Goal: Task Accomplishment & Management: Use online tool/utility

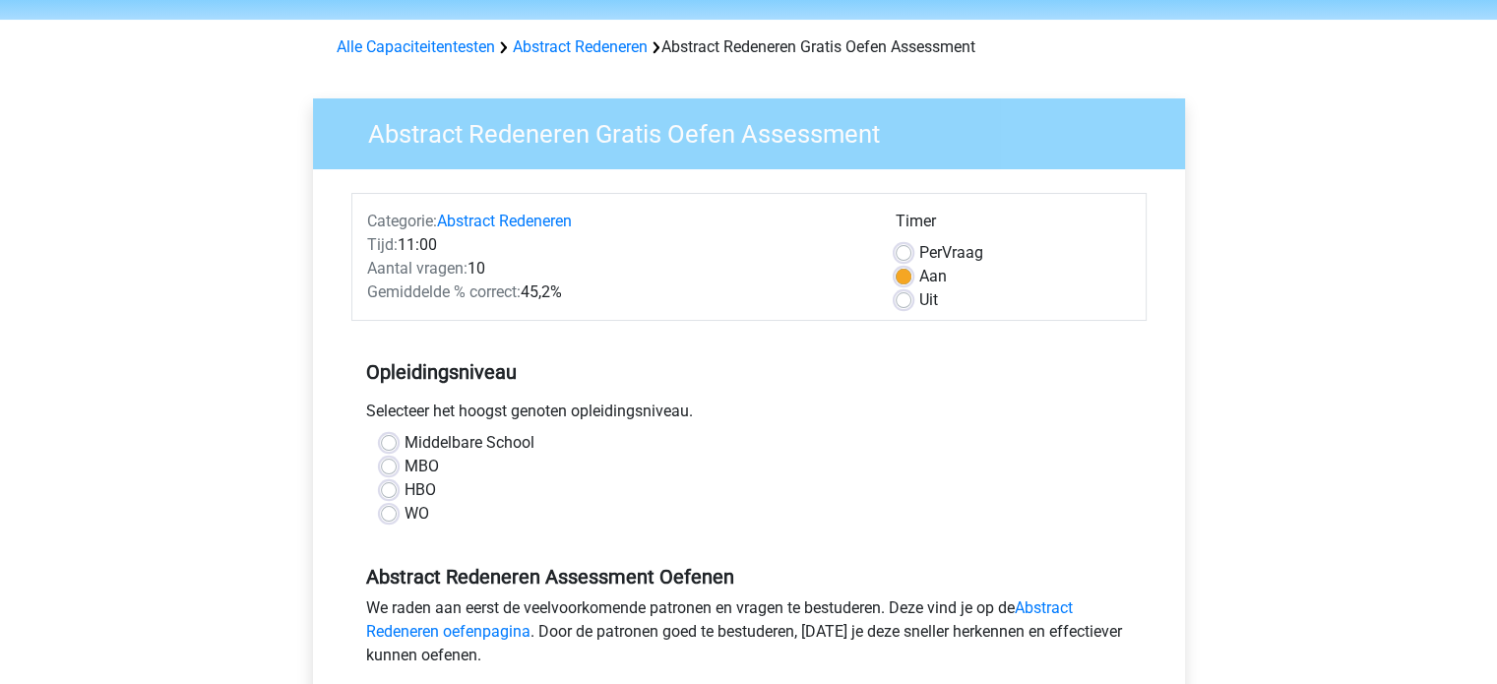
scroll to position [98, 0]
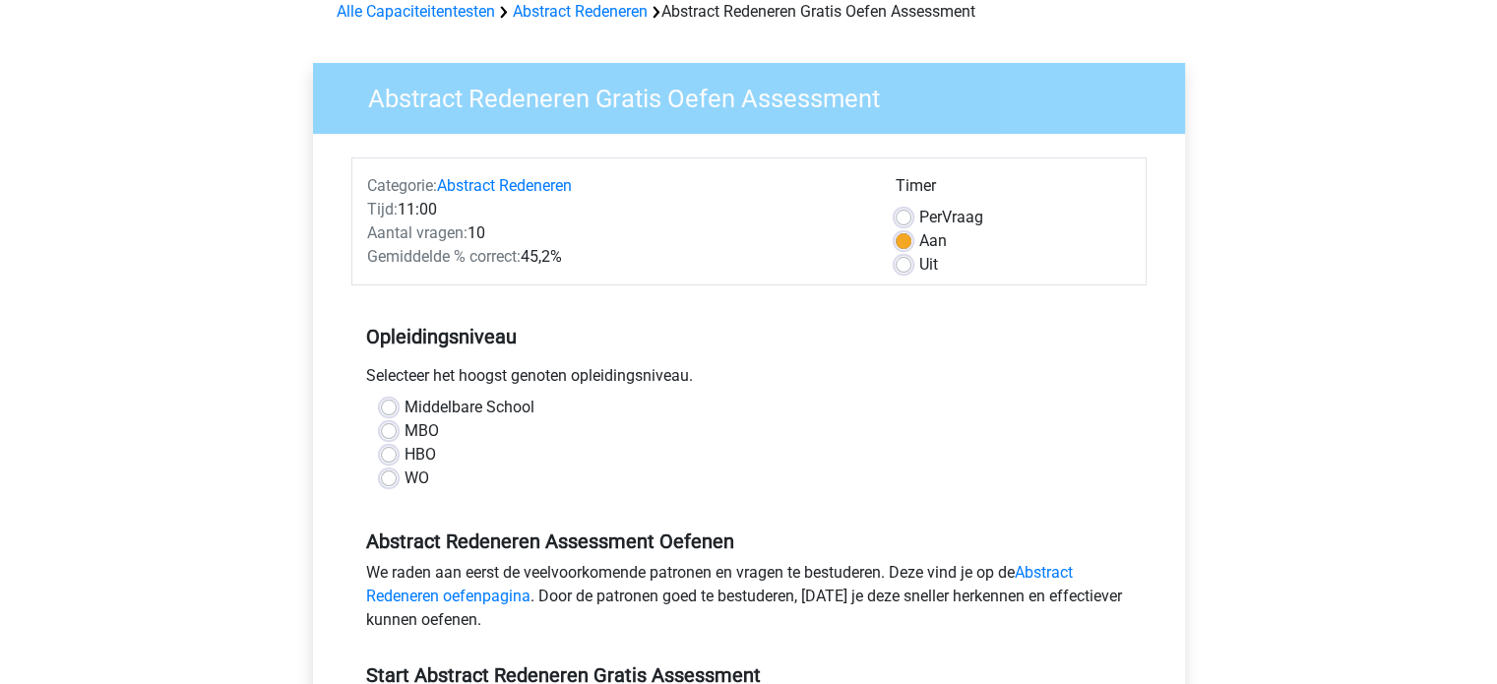
click at [405, 404] on label "Middelbare School" at bounding box center [470, 408] width 130 height 24
click at [387, 404] on input "Middelbare School" at bounding box center [389, 406] width 16 height 20
radio input "true"
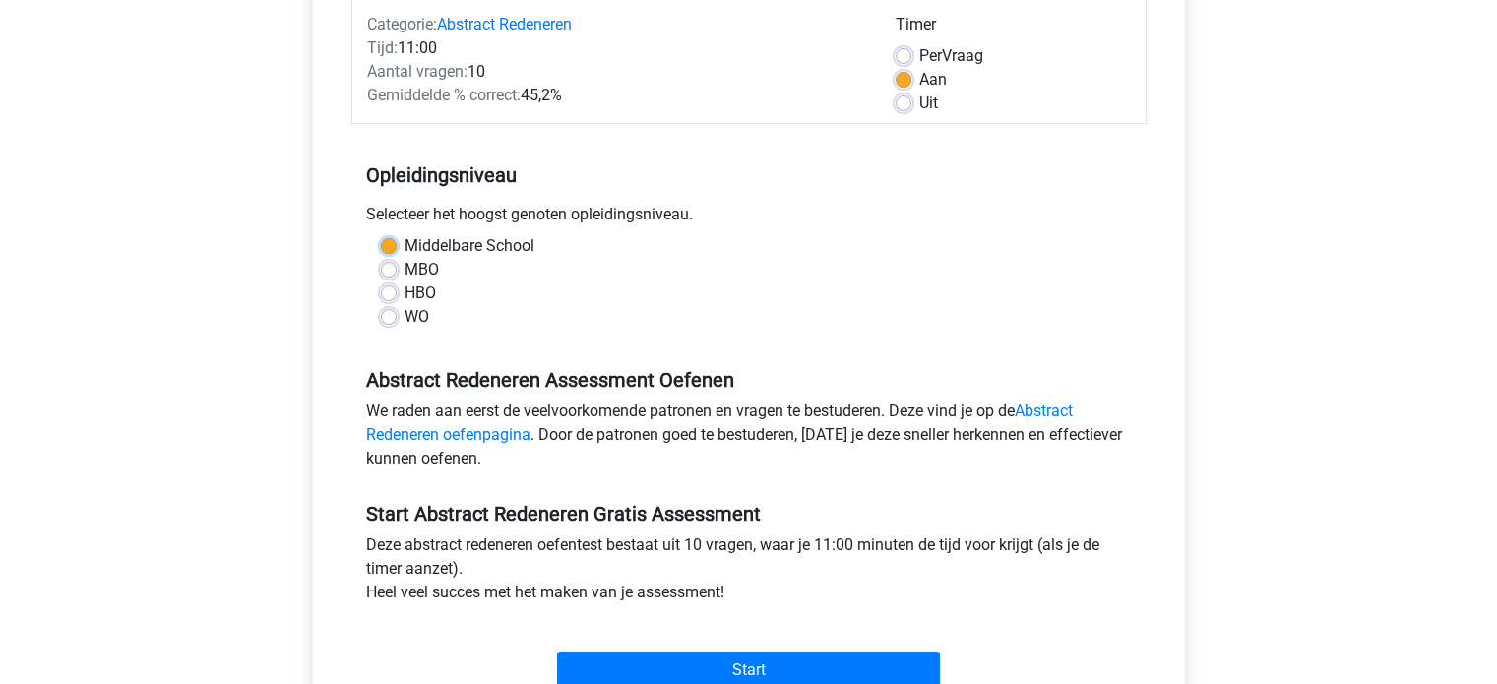
scroll to position [295, 0]
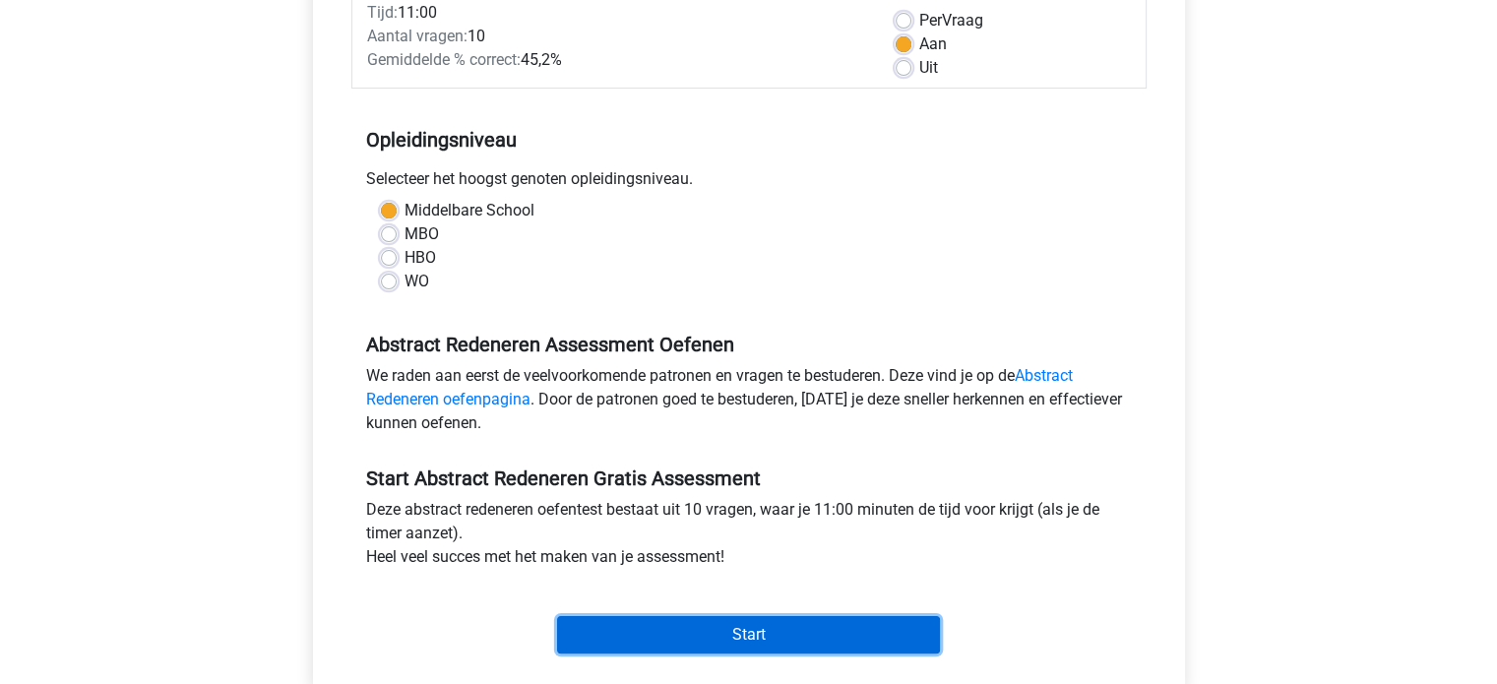
click at [716, 628] on input "Start" at bounding box center [748, 634] width 383 height 37
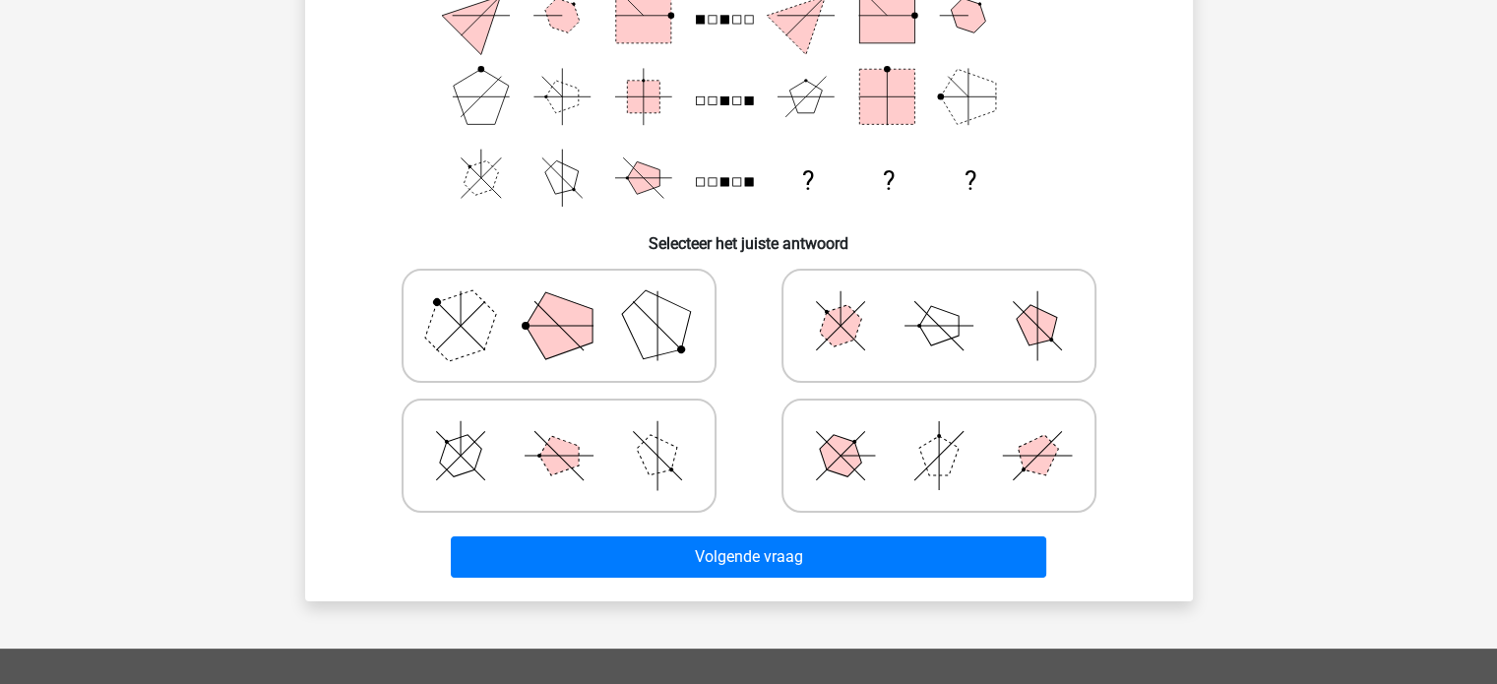
scroll to position [295, 0]
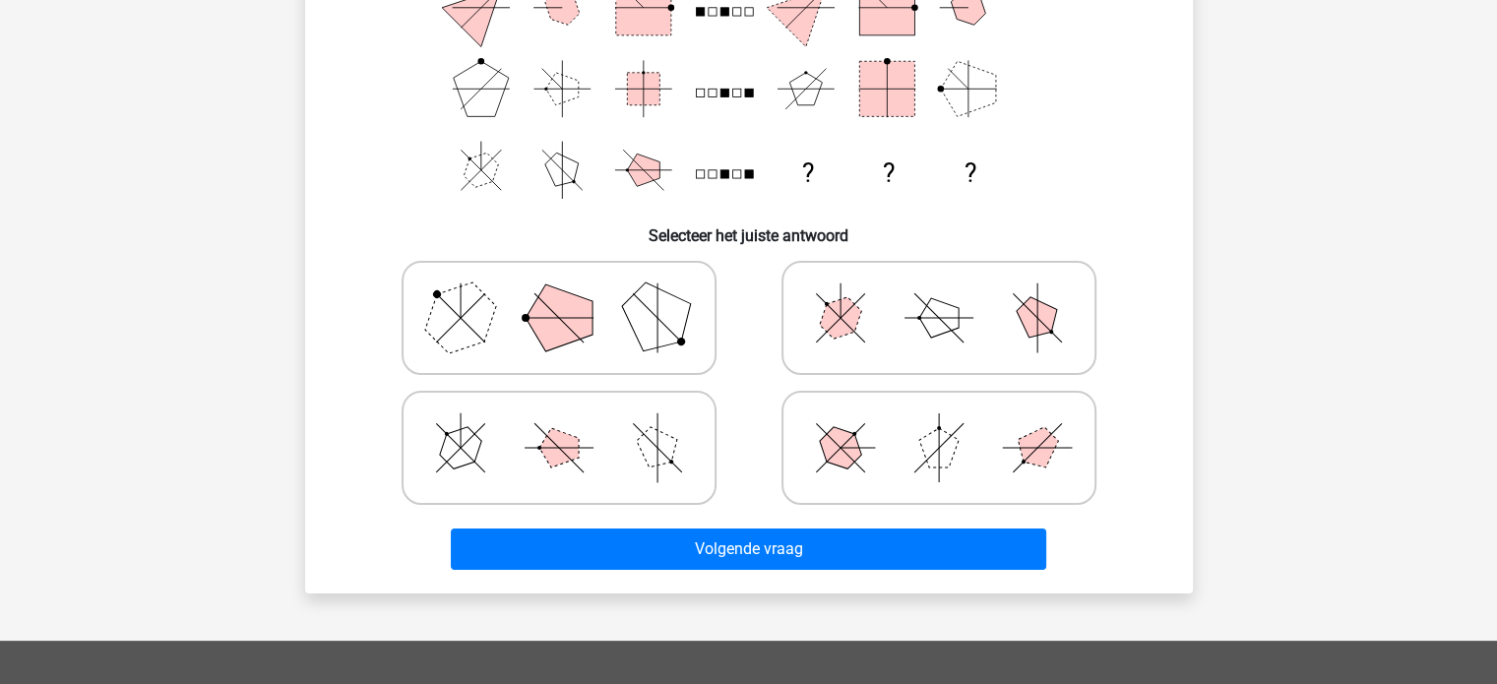
click at [603, 330] on icon at bounding box center [558, 318] width 295 height 98
click at [572, 293] on input "radio" at bounding box center [565, 286] width 13 height 13
radio input "true"
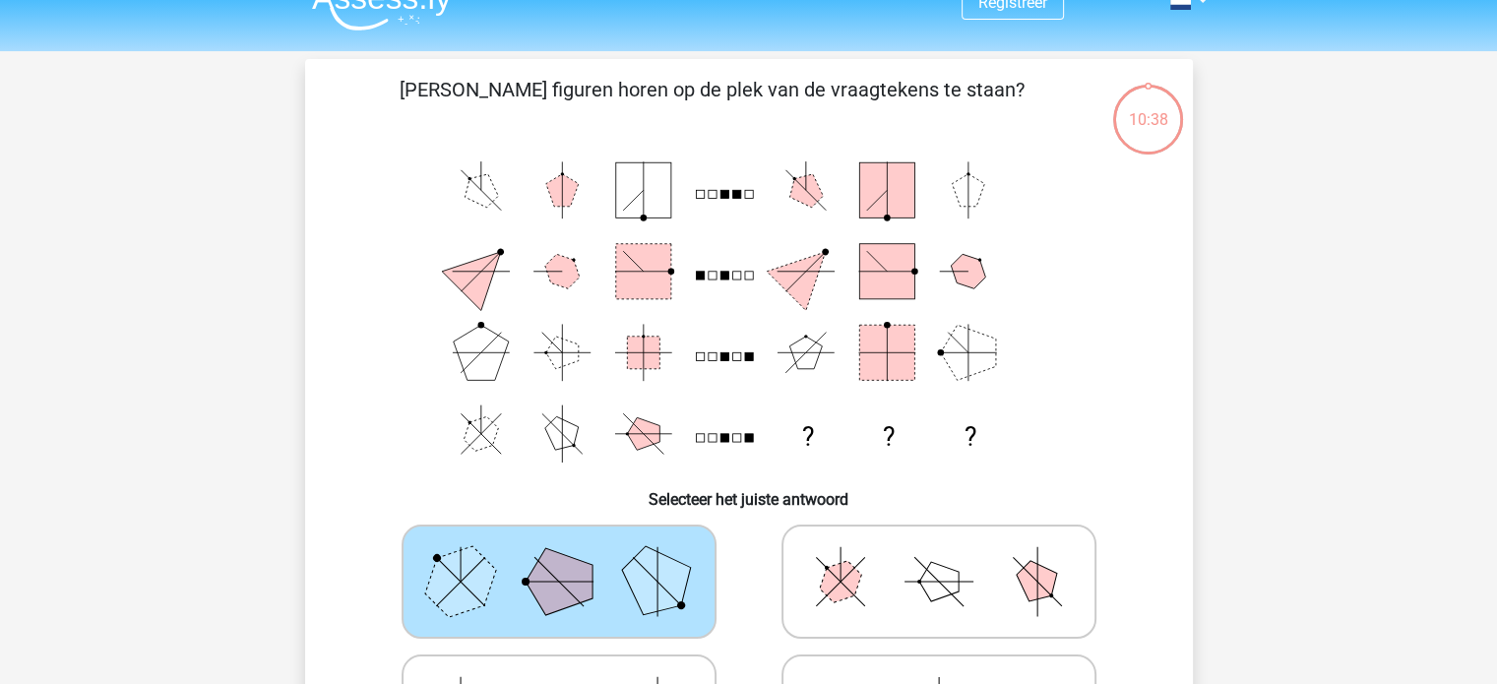
scroll to position [0, 0]
